Goal: Task Accomplishment & Management: Complete application form

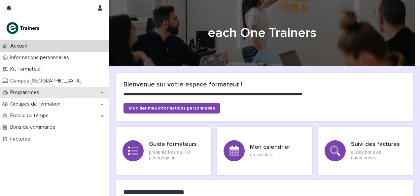
click at [63, 87] on div "Programmes" at bounding box center [54, 93] width 109 height 12
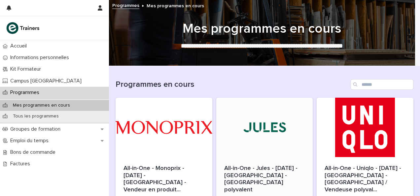
click at [246, 129] on div at bounding box center [264, 127] width 97 height 59
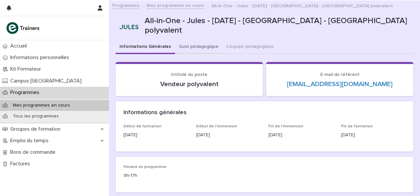
click at [197, 42] on button "Suivi pédagogique" at bounding box center [199, 47] width 48 height 14
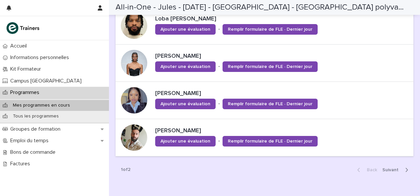
scroll to position [455, 0]
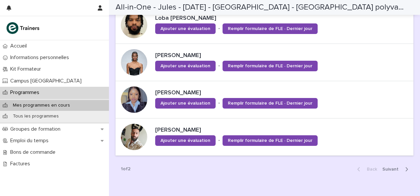
click at [390, 170] on button "Next" at bounding box center [397, 169] width 34 height 6
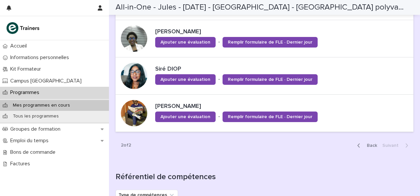
scroll to position [367, 0]
click at [368, 143] on span "Back" at bounding box center [370, 145] width 14 height 5
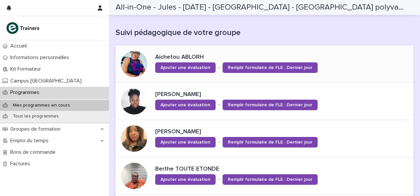
scroll to position [156, 0]
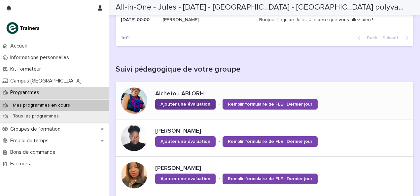
click at [181, 101] on link "Ajouter une évaluation" at bounding box center [185, 104] width 60 height 11
click at [132, 98] on div at bounding box center [134, 100] width 26 height 26
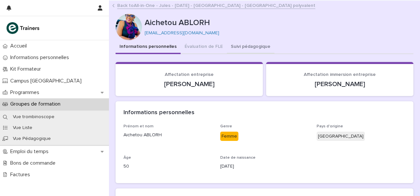
click at [231, 48] on button "Suivi pédagogique" at bounding box center [251, 47] width 48 height 14
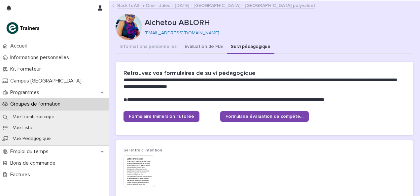
click at [201, 46] on button "Évaluation de FLE" at bounding box center [204, 47] width 46 height 14
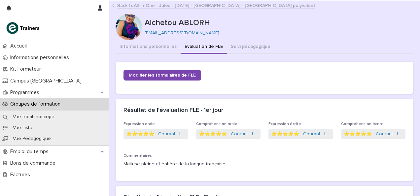
click at [152, 7] on link "Back to All-in-One - Jules - 11 - Juin 2025 - Île-de-France - Vendeur polyvalent" at bounding box center [216, 5] width 198 height 8
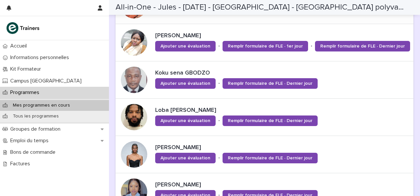
scroll to position [297, 0]
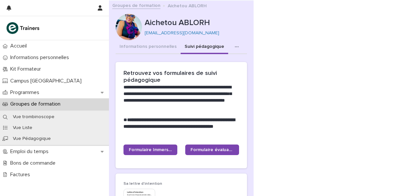
click at [208, 48] on button "button" at bounding box center [238, 46] width 15 height 13
click at [208, 22] on p "Aichetou ABLORH" at bounding box center [195, 23] width 100 height 10
click at [151, 47] on button "Informations personnelles" at bounding box center [148, 47] width 65 height 14
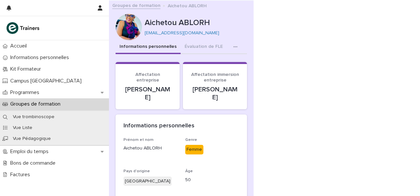
click at [208, 48] on button "button" at bounding box center [236, 46] width 15 height 13
click at [208, 65] on span "Suivi pédagogique" at bounding box center [214, 64] width 40 height 5
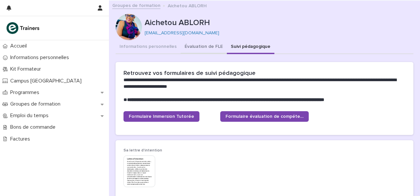
click at [196, 44] on button "Évaluation de FLE" at bounding box center [204, 47] width 46 height 14
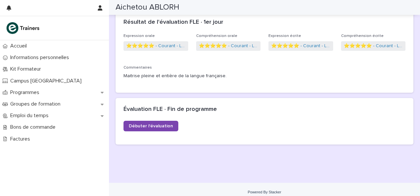
scroll to position [55, 0]
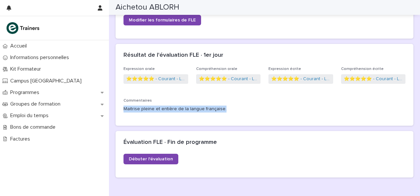
drag, startPoint x: 123, startPoint y: 108, endPoint x: 220, endPoint y: 109, distance: 97.0
click at [220, 109] on p "Maitrise pleine et entière de la langue française." at bounding box center [264, 109] width 282 height 7
copy p "Maitrise pleine et entière de la langue française."
click at [154, 158] on span "Débuter l'évaluation" at bounding box center [151, 159] width 44 height 5
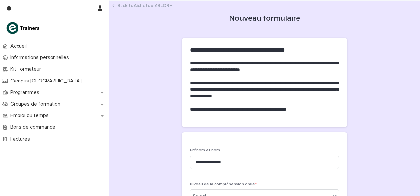
scroll to position [198, 0]
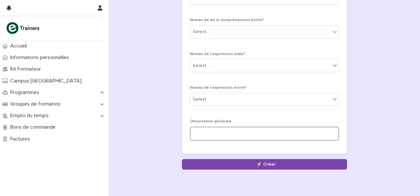
click at [201, 131] on textarea at bounding box center [264, 134] width 149 height 14
paste textarea "**********"
type textarea "**********"
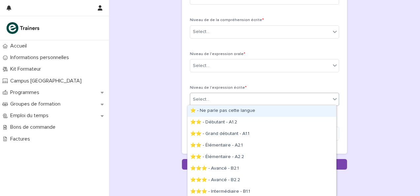
click at [210, 101] on div "Select..." at bounding box center [260, 99] width 140 height 11
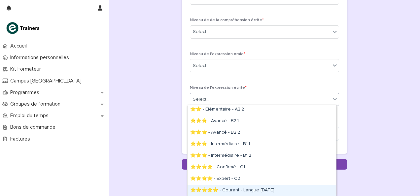
click at [210, 187] on div "⭐⭐⭐⭐⭐ - Courant - Langue [DATE]" at bounding box center [261, 191] width 149 height 12
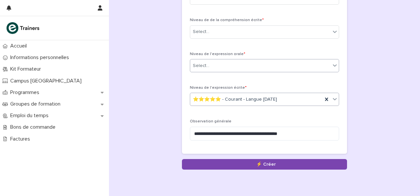
click at [210, 66] on input "text" at bounding box center [210, 66] width 1 height 6
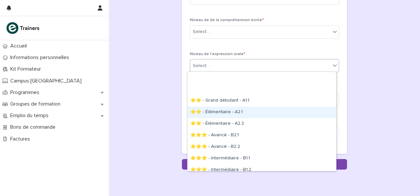
scroll to position [40, 0]
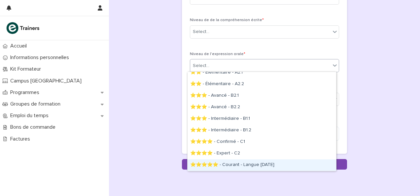
click at [223, 162] on div "⭐⭐⭐⭐⭐ - Courant - Langue [DATE]" at bounding box center [261, 165] width 149 height 12
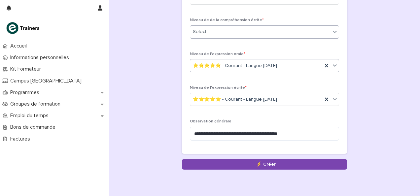
click at [206, 28] on div "Select..." at bounding box center [260, 31] width 140 height 11
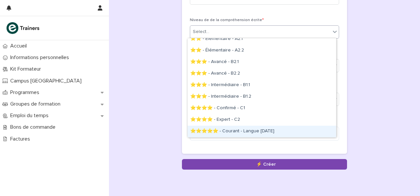
click at [223, 129] on div "⭐⭐⭐⭐⭐ - Courant - Langue [DATE]" at bounding box center [261, 132] width 149 height 12
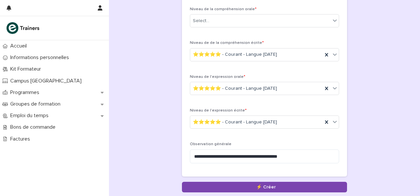
scroll to position [165, 0]
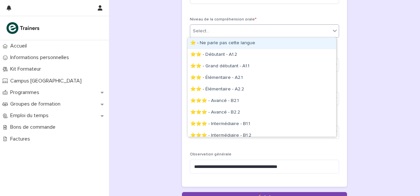
click at [202, 31] on div "Select..." at bounding box center [201, 31] width 17 height 7
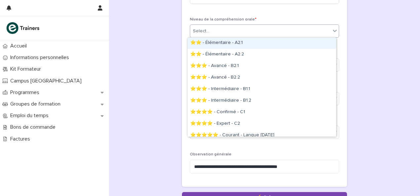
scroll to position [37, 0]
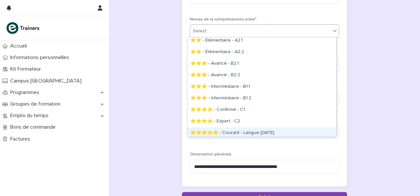
click at [228, 131] on div "⭐⭐⭐⭐⭐ - Courant - Langue [DATE]" at bounding box center [261, 133] width 149 height 12
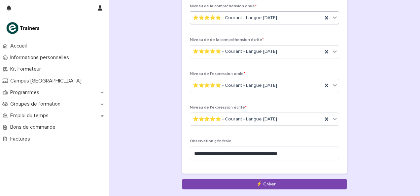
scroll to position [222, 0]
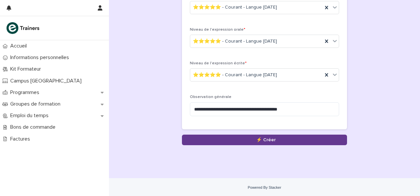
click at [233, 138] on button "Save" at bounding box center [264, 140] width 165 height 11
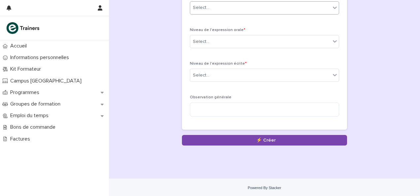
scroll to position [222, 0]
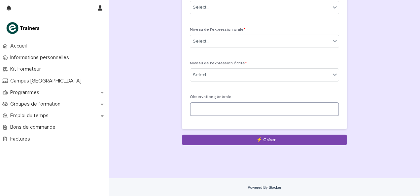
click at [238, 109] on textarea at bounding box center [264, 109] width 149 height 14
paste textarea "**********"
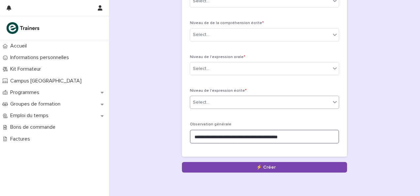
scroll to position [156, 0]
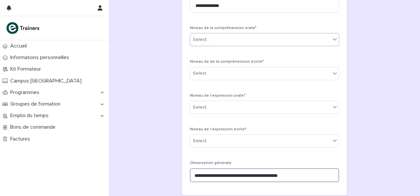
type textarea "**********"
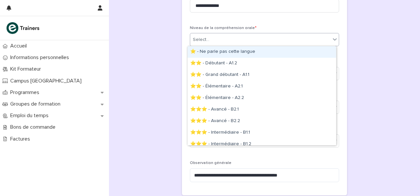
click at [219, 43] on div "Select..." at bounding box center [260, 39] width 140 height 11
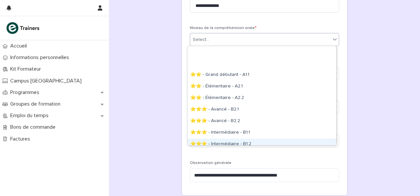
scroll to position [40, 0]
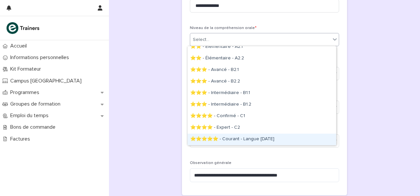
click at [238, 135] on div "⭐⭐⭐⭐⭐ - Courant - Langue [DATE]" at bounding box center [261, 140] width 149 height 12
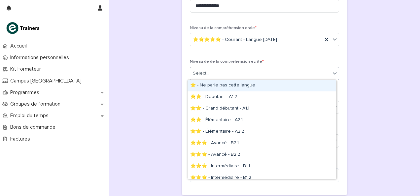
click at [225, 72] on div "Select..." at bounding box center [260, 73] width 140 height 11
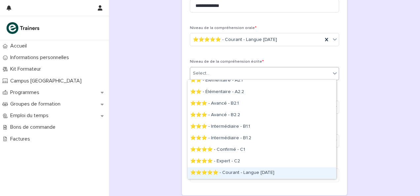
click at [244, 170] on div "⭐⭐⭐⭐⭐ - Courant - Langue [DATE]" at bounding box center [261, 173] width 149 height 12
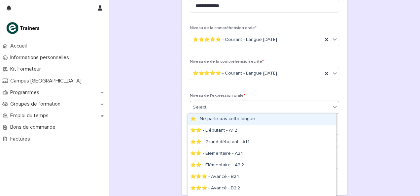
click at [228, 104] on div "Select..." at bounding box center [260, 107] width 140 height 11
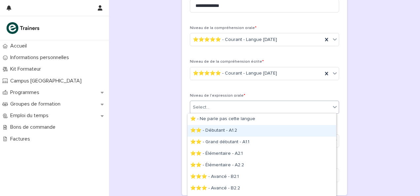
scroll to position [55, 0]
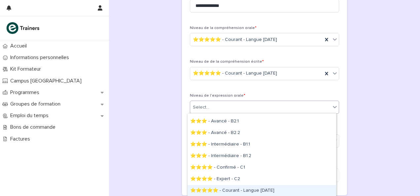
click at [246, 189] on div "⭐⭐⭐⭐⭐ - Courant - Langue [DATE]" at bounding box center [261, 191] width 149 height 12
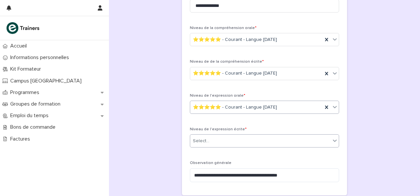
click at [227, 140] on div "Select..." at bounding box center [260, 141] width 140 height 11
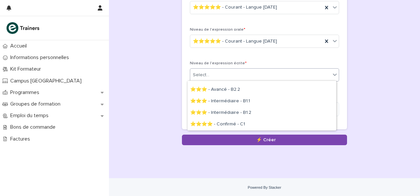
scroll to position [89, 0]
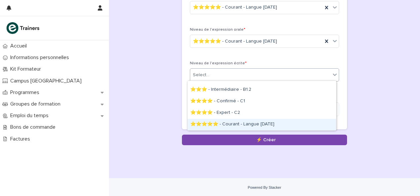
click at [231, 123] on div "⭐⭐⭐⭐⭐ - Courant - Langue [DATE]" at bounding box center [261, 125] width 149 height 12
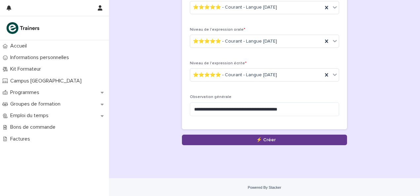
click at [228, 135] on button "Save" at bounding box center [264, 140] width 165 height 11
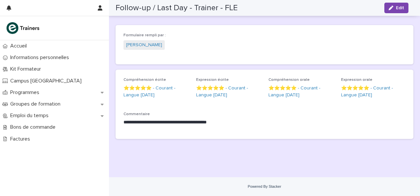
scroll to position [23, 0]
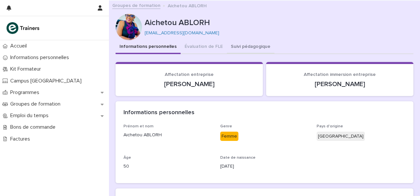
click at [249, 46] on button "Suivi pédagogique" at bounding box center [251, 47] width 48 height 14
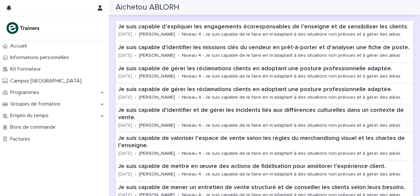
scroll to position [179, 0]
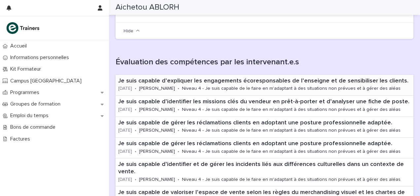
click at [204, 84] on div "Niveau 4 - Je suis capable de le faire en m'adaptant à des situations non prévu…" at bounding box center [291, 87] width 218 height 7
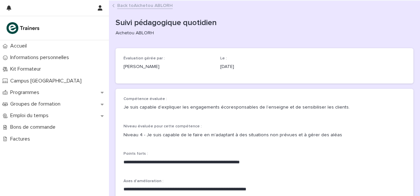
click at [138, 8] on link "Back to Aichetou ABLORH" at bounding box center [144, 5] width 55 height 8
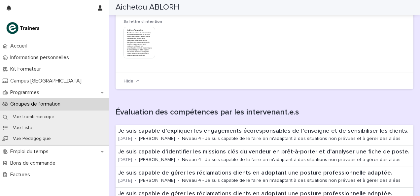
scroll to position [165, 0]
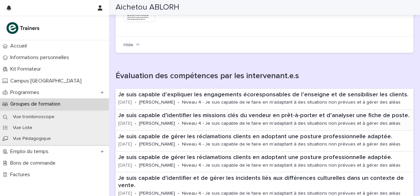
click at [306, 123] on p "Niveau 4 - Je suis capable de le faire en m'adaptant à des situations non prévu…" at bounding box center [291, 124] width 218 height 6
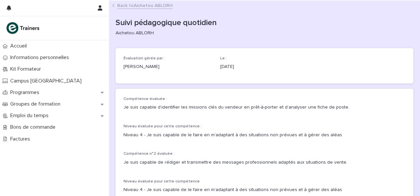
click at [128, 7] on link "Back to Aichetou ABLORH" at bounding box center [144, 5] width 55 height 8
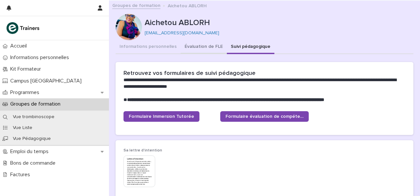
click at [194, 51] on button "Évaluation de FLE" at bounding box center [204, 47] width 46 height 14
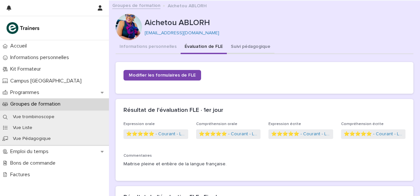
click at [232, 44] on button "Suivi pédagogique" at bounding box center [251, 47] width 48 height 14
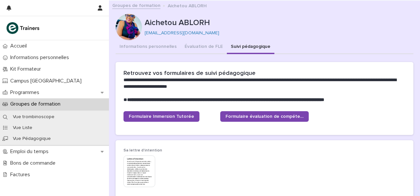
scroll to position [132, 0]
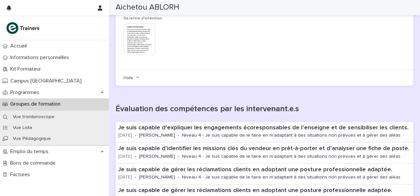
click at [182, 128] on p "Je suis capable d’expliquer les engagements écoresponsables de l’enseigne et de…" at bounding box center [264, 127] width 292 height 7
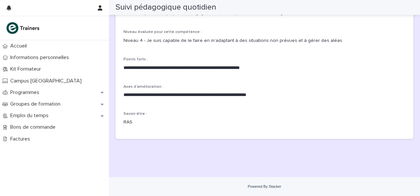
scroll to position [94, 0]
click at [265, 68] on p "**********" at bounding box center [261, 68] width 277 height 7
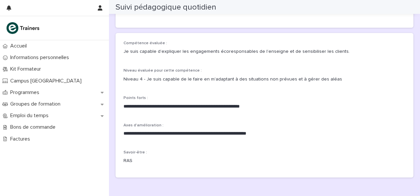
scroll to position [0, 0]
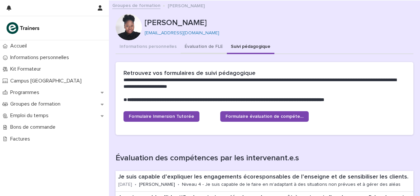
click at [205, 50] on button "Évaluation de FLE" at bounding box center [204, 47] width 46 height 14
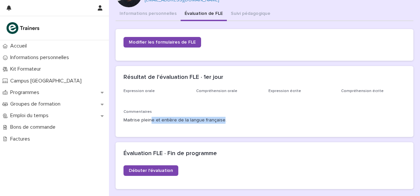
scroll to position [38, 0]
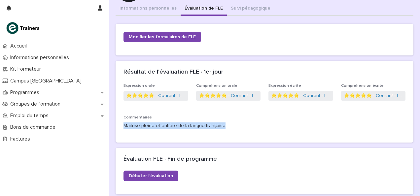
drag, startPoint x: 219, startPoint y: 120, endPoint x: 124, endPoint y: 125, distance: 95.2
click at [124, 125] on p "Maitrise pleine et entière de la langue française." at bounding box center [264, 125] width 282 height 7
click at [226, 125] on p "Maitrise pleine et entière de la langue française." at bounding box center [264, 125] width 282 height 7
drag, startPoint x: 214, startPoint y: 129, endPoint x: 123, endPoint y: 131, distance: 91.1
click at [123, 131] on div "Expression orale ⭐⭐⭐⭐⭐ - Courant - Langue natale Compréhension orale ⭐⭐⭐⭐⭐ - Co…" at bounding box center [265, 112] width 298 height 59
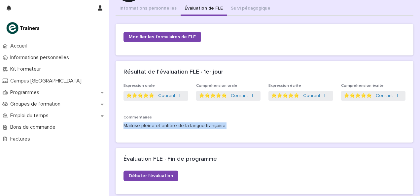
copy p "Maitrise pleine et entière de la langue française."
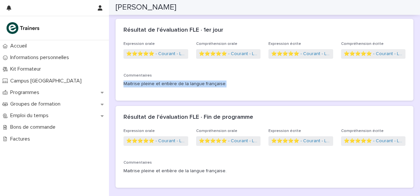
scroll to position [89, 0]
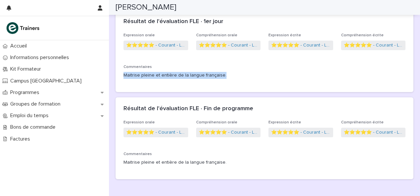
click at [251, 71] on div "Maitrise pleine et entière de la langue française." at bounding box center [264, 75] width 282 height 8
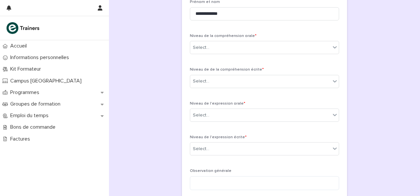
scroll to position [90, 0]
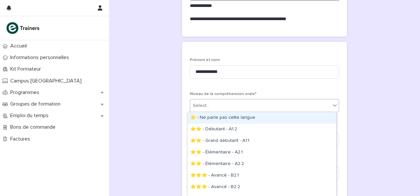
click at [217, 104] on div "Select..." at bounding box center [260, 105] width 140 height 11
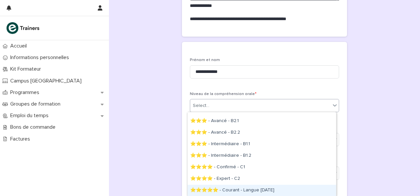
click at [224, 186] on div "⭐⭐⭐⭐⭐ - Courant - Langue [DATE]" at bounding box center [261, 191] width 149 height 12
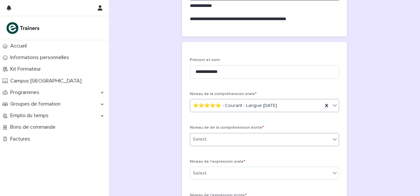
click at [220, 143] on div "Select..." at bounding box center [260, 139] width 140 height 11
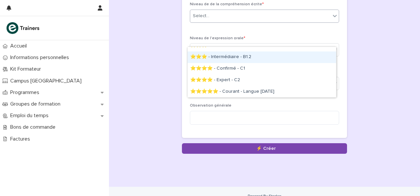
scroll to position [222, 0]
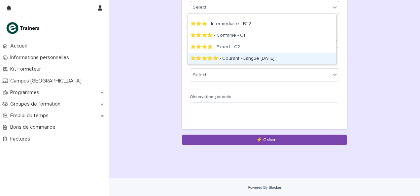
click at [225, 60] on div "⭐⭐⭐⭐⭐ - Courant - Langue [DATE]" at bounding box center [261, 59] width 149 height 12
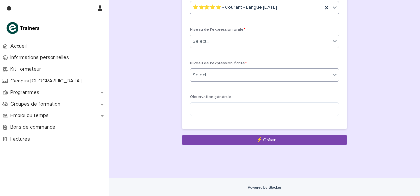
scroll to position [156, 0]
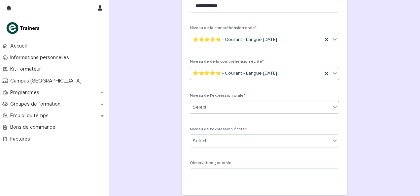
click at [215, 107] on div "Select..." at bounding box center [260, 107] width 140 height 11
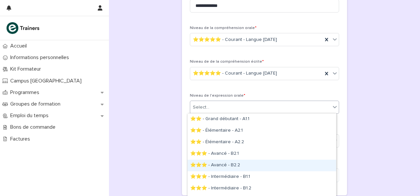
scroll to position [55, 0]
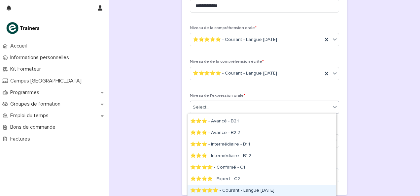
click at [235, 188] on div "⭐⭐⭐⭐⭐ - Courant - Langue natale" at bounding box center [261, 191] width 149 height 12
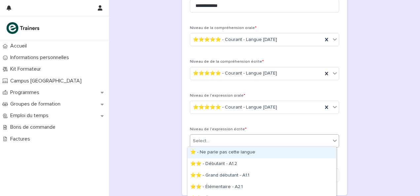
click at [216, 137] on div "Select..." at bounding box center [260, 141] width 140 height 11
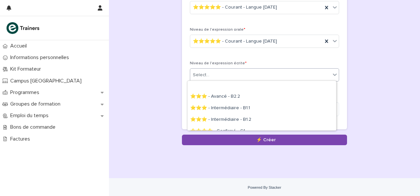
scroll to position [89, 0]
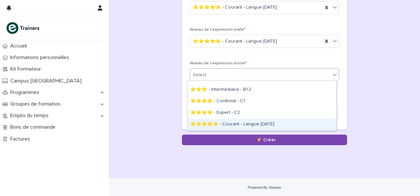
click at [225, 126] on div "⭐⭐⭐⭐⭐ - Courant - Langue natale" at bounding box center [261, 125] width 149 height 12
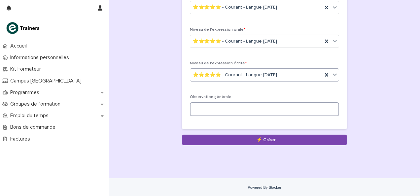
click at [222, 107] on textarea at bounding box center [264, 109] width 149 height 14
click at [225, 109] on textarea "**********" at bounding box center [264, 109] width 149 height 14
click at [222, 111] on textarea "**********" at bounding box center [264, 109] width 149 height 14
click at [255, 109] on textarea "**********" at bounding box center [264, 109] width 149 height 14
click at [234, 109] on textarea "**********" at bounding box center [264, 109] width 149 height 14
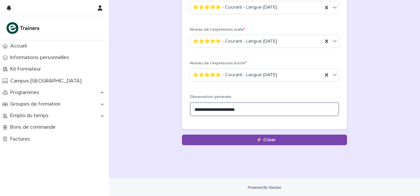
click at [248, 108] on textarea "**********" at bounding box center [264, 109] width 149 height 14
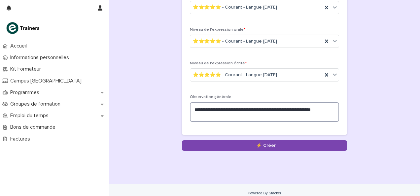
click at [193, 108] on textarea "**********" at bounding box center [264, 111] width 149 height 19
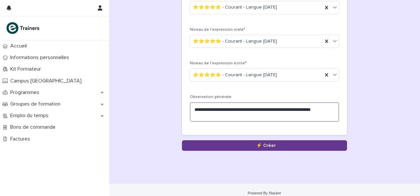
type textarea "**********"
click at [237, 142] on button "Save" at bounding box center [264, 145] width 165 height 11
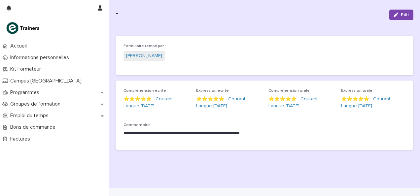
scroll to position [23, 0]
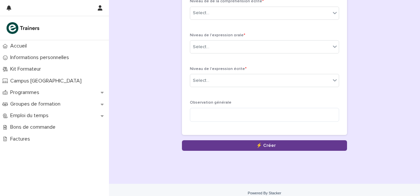
scroll to position [222, 0]
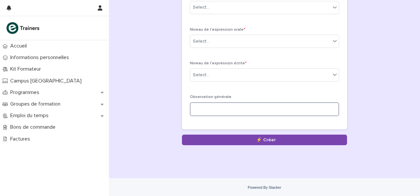
click at [216, 110] on textarea at bounding box center [264, 109] width 149 height 14
paste textarea "**********"
type textarea "**********"
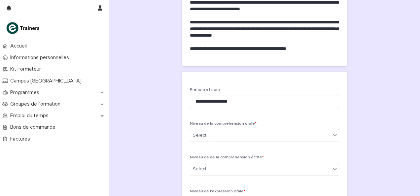
scroll to position [90, 0]
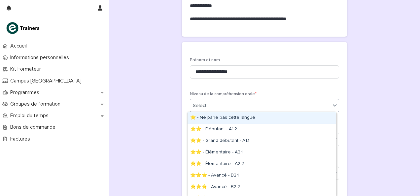
click at [204, 100] on div "Select..." at bounding box center [260, 105] width 140 height 11
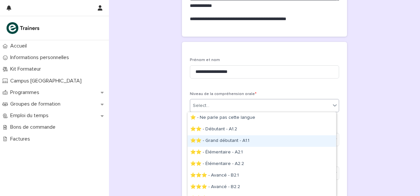
scroll to position [54, 0]
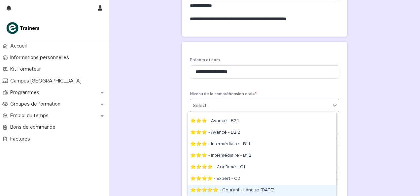
click at [230, 193] on div "⭐⭐⭐⭐⭐ - Courant - Langue natale" at bounding box center [261, 191] width 149 height 12
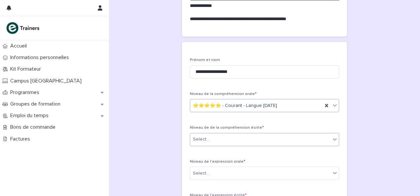
click at [210, 137] on input "text" at bounding box center [210, 140] width 1 height 6
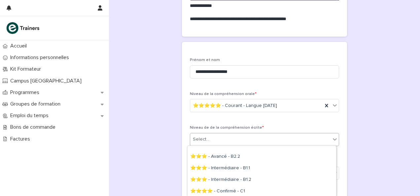
scroll to position [88, 0]
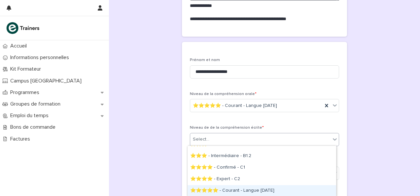
click at [225, 187] on div "⭐⭐⭐⭐⭐ - Courant - Langue natale" at bounding box center [261, 191] width 149 height 12
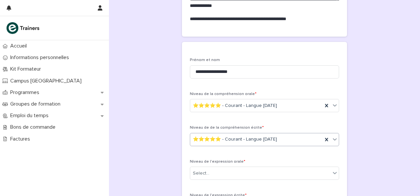
click at [144, 141] on div "**********" at bounding box center [265, 93] width 298 height 367
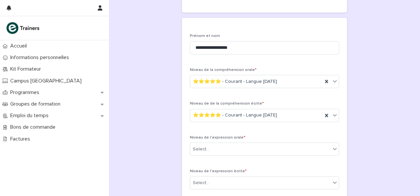
scroll to position [156, 0]
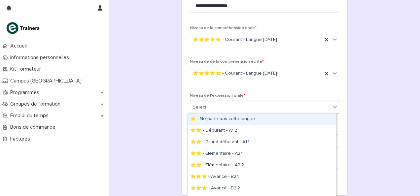
click at [201, 102] on div "Select..." at bounding box center [260, 107] width 140 height 11
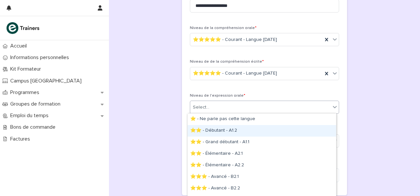
scroll to position [55, 0]
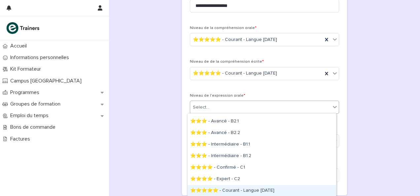
click at [228, 191] on div "⭐⭐⭐⭐⭐ - Courant - Langue natale" at bounding box center [261, 191] width 149 height 12
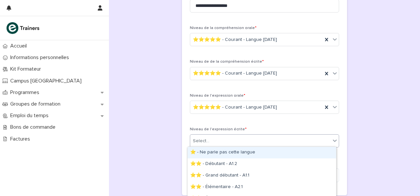
click at [201, 138] on div "Select..." at bounding box center [201, 141] width 17 height 7
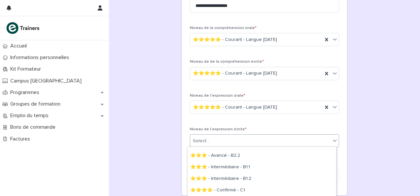
scroll to position [89, 0]
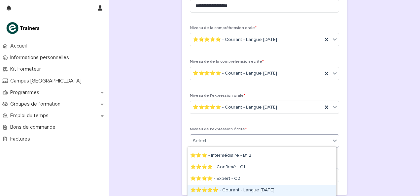
click at [229, 191] on div "⭐⭐⭐⭐⭐ - Courant - Langue natale" at bounding box center [261, 191] width 149 height 12
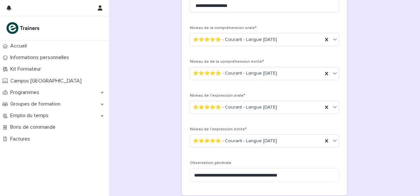
click at [151, 130] on div "**********" at bounding box center [265, 27] width 298 height 367
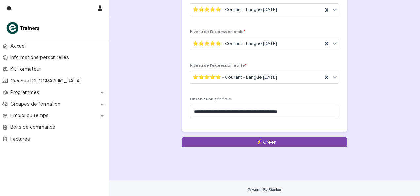
scroll to position [222, 0]
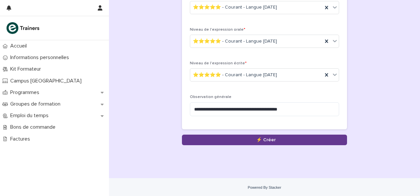
click at [205, 135] on button "Save" at bounding box center [264, 140] width 165 height 11
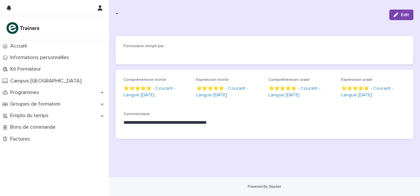
scroll to position [23, 0]
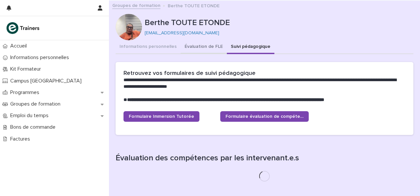
click at [190, 46] on button "Évaluation de FLE" at bounding box center [204, 47] width 46 height 14
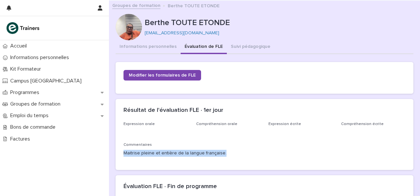
drag, startPoint x: 224, startPoint y: 153, endPoint x: 119, endPoint y: 169, distance: 106.2
click at [119, 169] on div "Expression orale Compréhension orale Expression écrite Compréhension écrite Com…" at bounding box center [265, 146] width 298 height 48
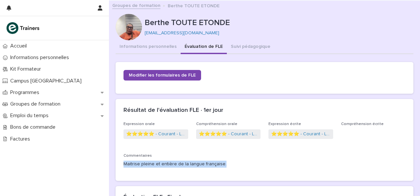
copy p "Maitrise pleine et entière de la langue française."
